Goal: Navigation & Orientation: Find specific page/section

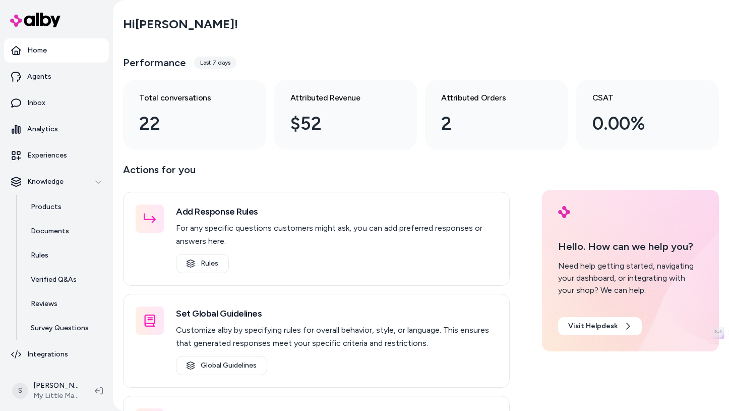
click at [204, 64] on div "Last 7 days" at bounding box center [215, 62] width 42 height 12
click at [52, 99] on link "Inbox" at bounding box center [56, 103] width 105 height 24
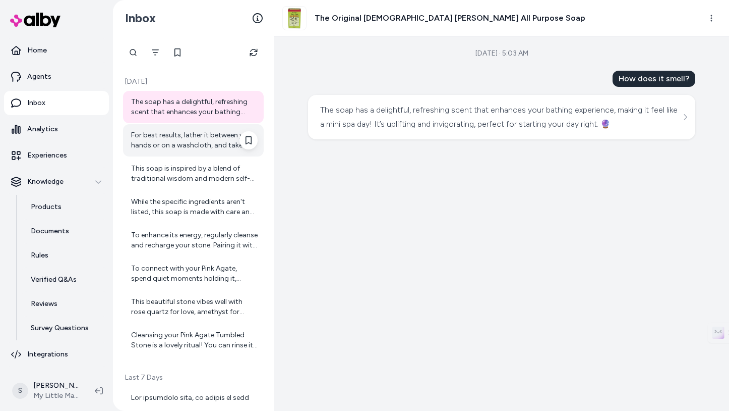
click at [188, 141] on div "For best results, lather it between your hands or on a washcloth, and take a mo…" at bounding box center [194, 140] width 127 height 20
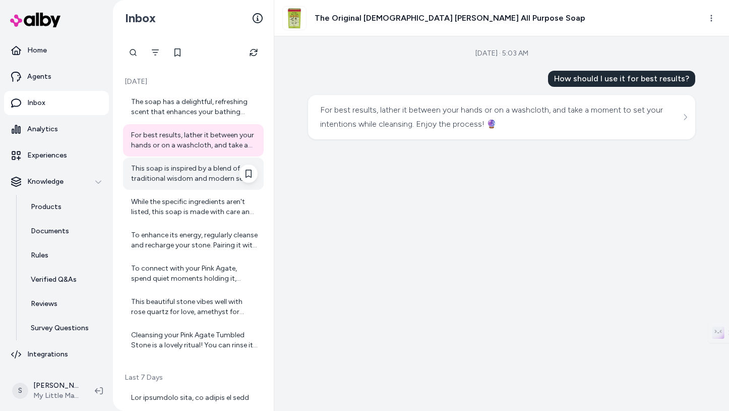
click at [193, 170] on div "This soap is inspired by a blend of traditional wisdom and modern self-care, ai…" at bounding box center [194, 173] width 127 height 20
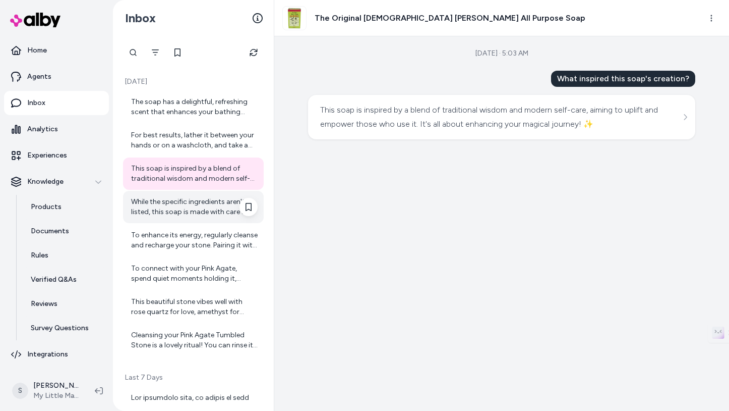
click at [205, 213] on div "While the specific ingredients aren't listed, this soap is made with care and i…" at bounding box center [194, 207] width 127 height 20
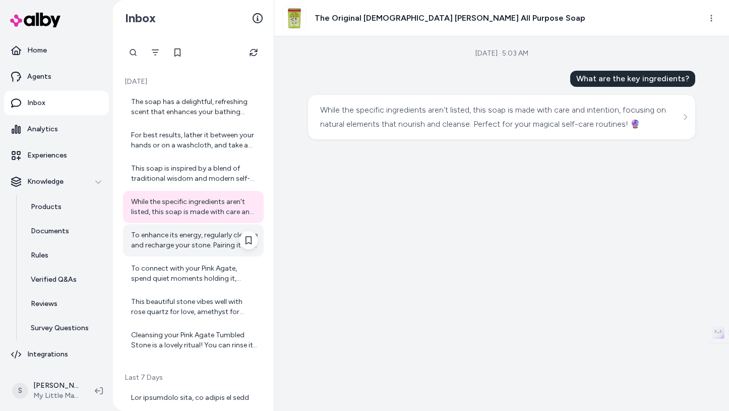
click at [212, 228] on div "To enhance its energy, regularly cleanse and recharge your stone. Pairing it wi…" at bounding box center [193, 240] width 141 height 32
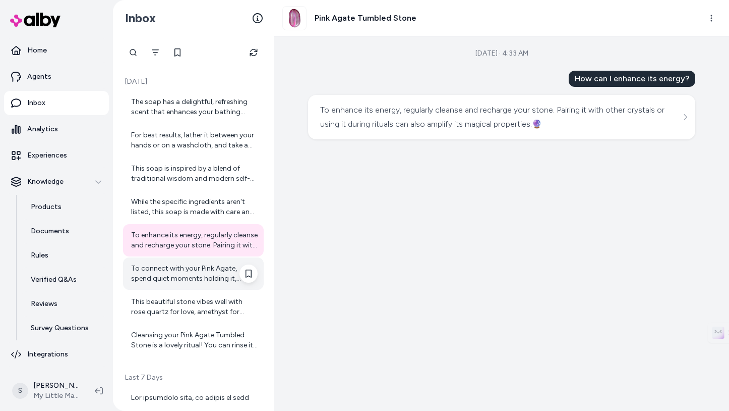
click at [202, 269] on div "To connect with your Pink Agate, spend quiet moments holding it, reflecting on …" at bounding box center [194, 273] width 127 height 20
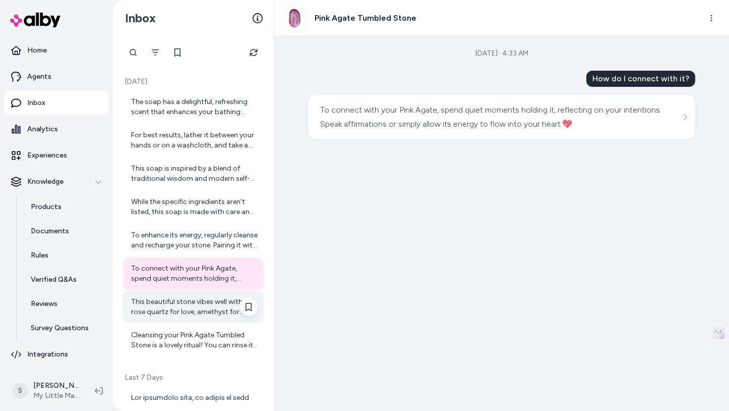
click at [197, 306] on div "This beautiful stone vibes well with rose quartz for love, amethyst for peace, …" at bounding box center [194, 307] width 127 height 20
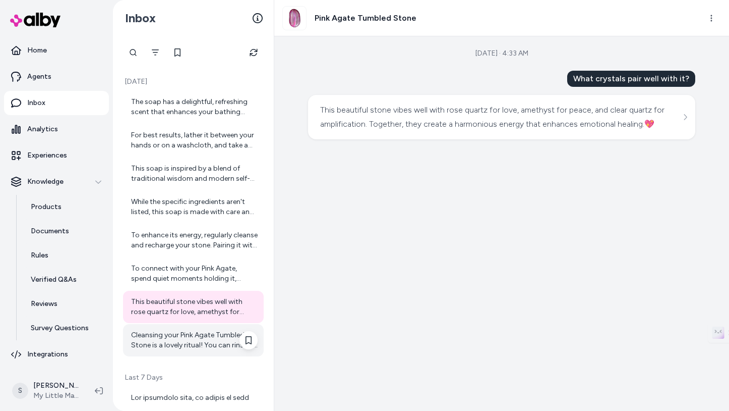
click at [195, 329] on div "Cleansing your Pink Agate Tumbled Stone is a lovely ritual! You can rinse it un…" at bounding box center [193, 340] width 141 height 32
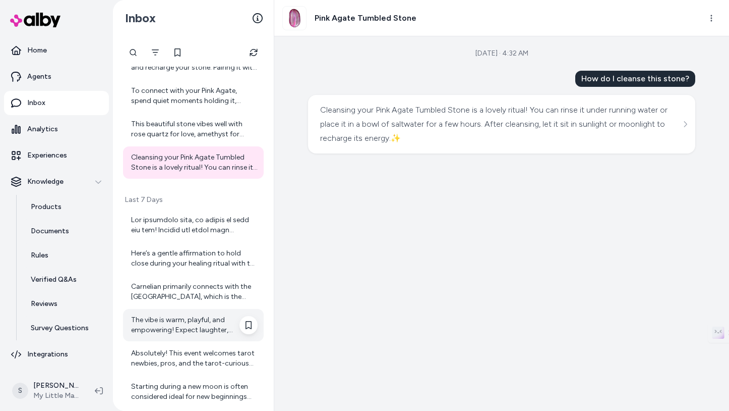
scroll to position [184, 0]
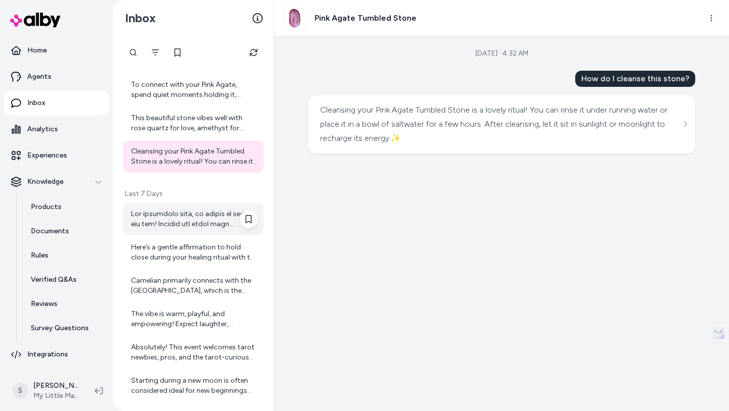
click at [191, 218] on div at bounding box center [194, 219] width 127 height 20
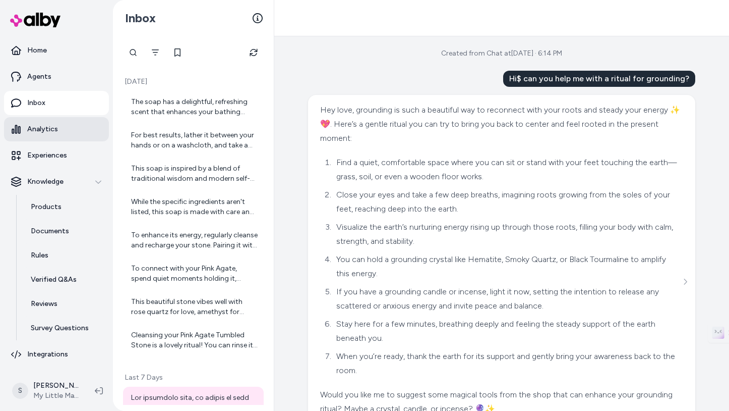
click at [42, 126] on p "Analytics" at bounding box center [42, 129] width 31 height 10
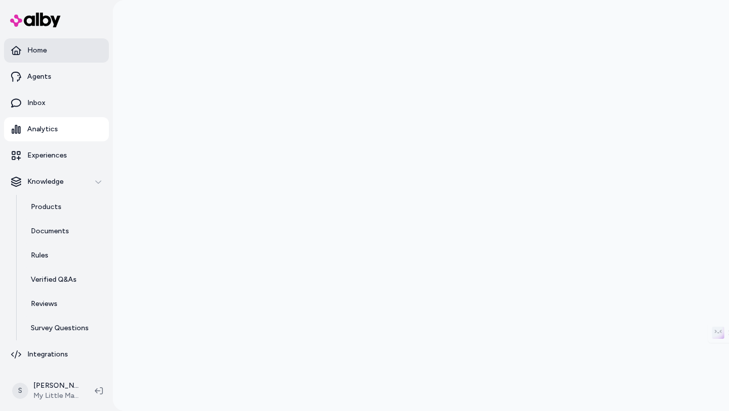
click at [34, 49] on p "Home" at bounding box center [37, 50] width 20 height 10
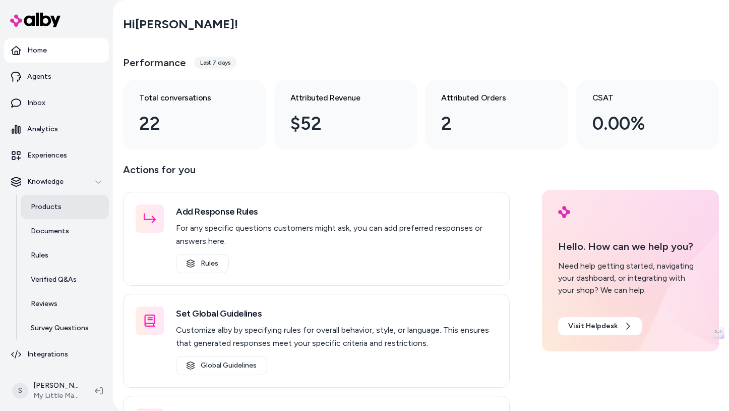
click at [54, 206] on p "Products" at bounding box center [46, 207] width 31 height 10
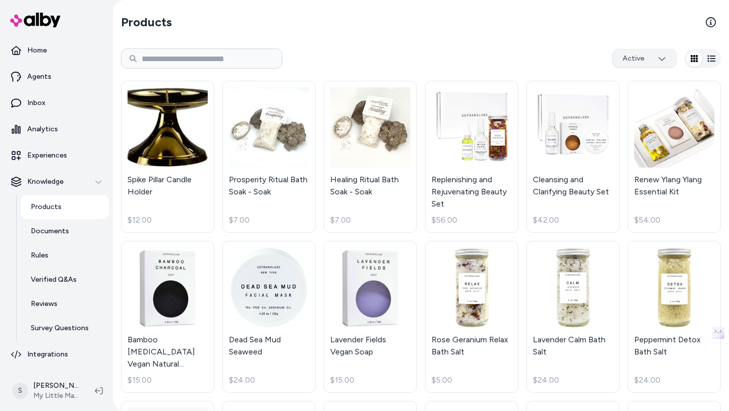
click at [654, 48] on html "Home Agents Inbox Analytics Experiences Knowledge Products Documents Rules Veri…" at bounding box center [364, 205] width 729 height 411
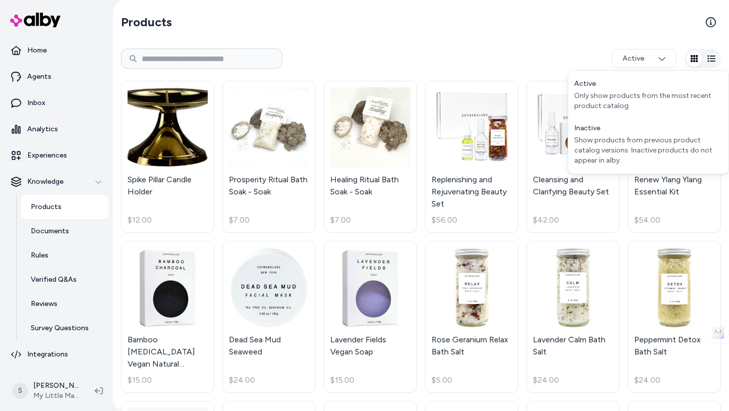
click at [646, 48] on html "Home Agents Inbox Analytics Experiences Knowledge Products Documents Rules Veri…" at bounding box center [364, 205] width 729 height 411
